Goal: Find specific page/section: Find specific page/section

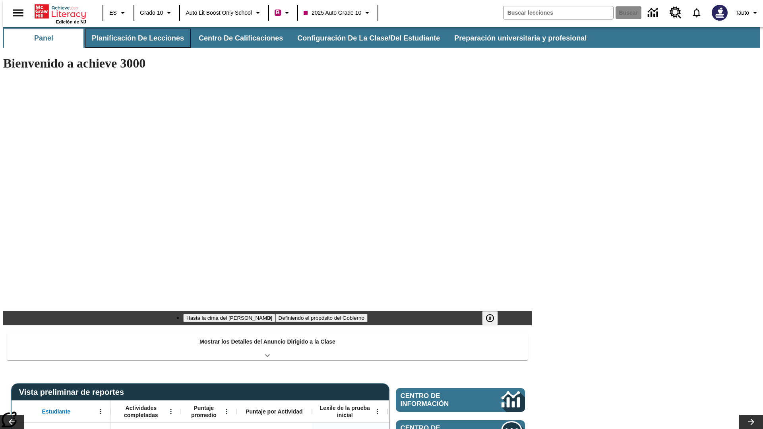
click at [133, 38] on button "Planificación de lecciones" at bounding box center [138, 38] width 106 height 19
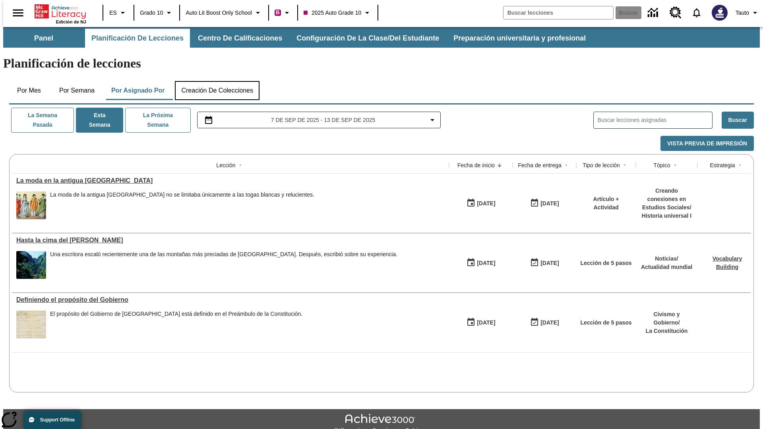
click at [217, 81] on button "Creación de colecciones" at bounding box center [217, 90] width 85 height 19
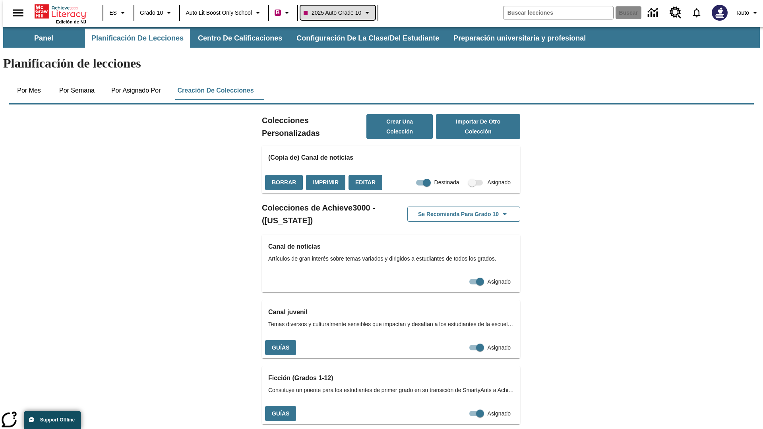
click at [340, 13] on span "2025 Auto Grade 10" at bounding box center [333, 13] width 58 height 8
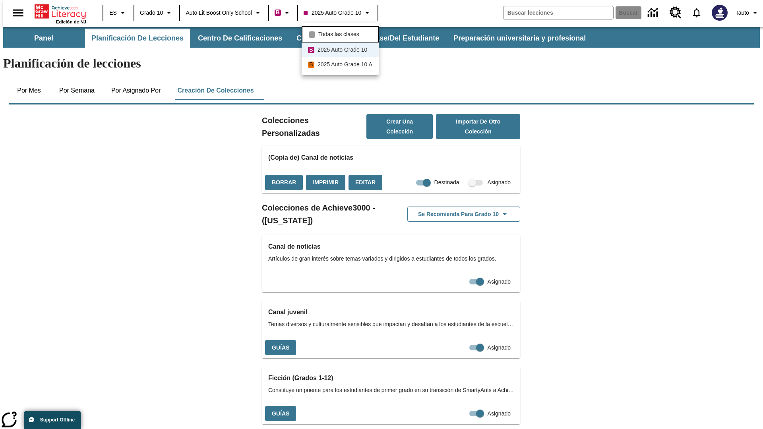
click at [341, 33] on span "Todas las clases" at bounding box center [338, 34] width 41 height 8
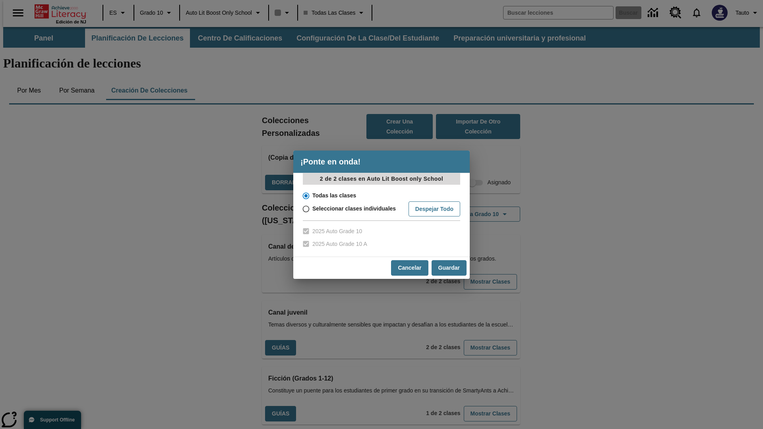
scroll to position [234, 0]
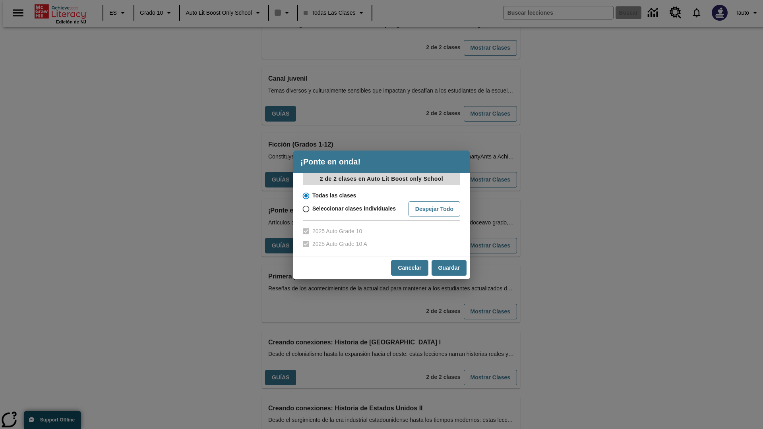
click at [305, 195] on input "Todas las clases" at bounding box center [305, 195] width 14 height 11
click at [409, 268] on button "Cancelar" at bounding box center [409, 267] width 37 height 15
click at [477, 238] on button "Mostrar Clases" at bounding box center [490, 245] width 53 height 15
